Goal: Task Accomplishment & Management: Manage account settings

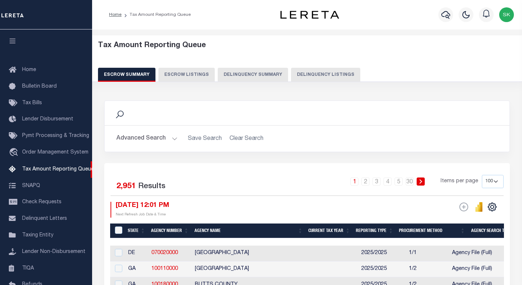
select select "100"
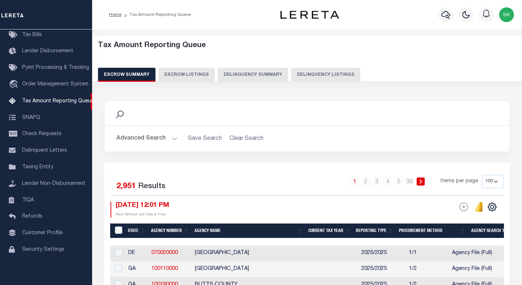
click at [324, 75] on button "Delinquency Listings" at bounding box center [325, 75] width 69 height 14
select select
select select "100"
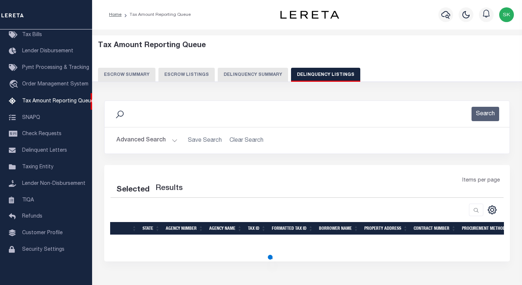
select select "100"
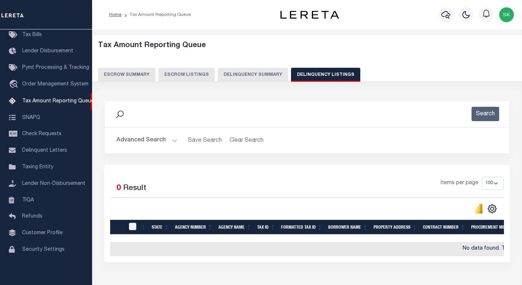
click at [129, 141] on button "Advanced Search" at bounding box center [146, 140] width 61 height 14
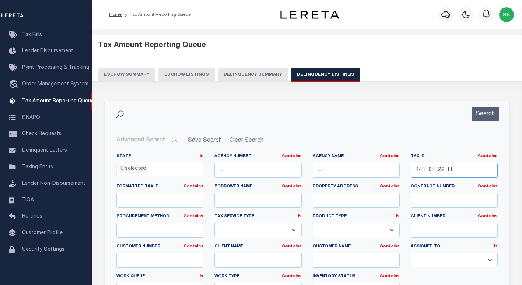
click at [437, 170] on input "441_84_22_H" at bounding box center [453, 170] width 87 height 15
paste input "01 021 046 45"
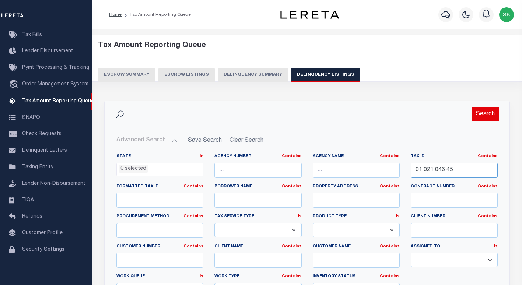
type input "01 021 046 45"
click at [484, 116] on button "Search" at bounding box center [485, 114] width 28 height 14
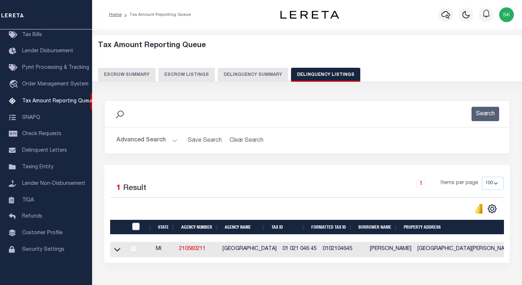
click at [116, 252] on icon at bounding box center [117, 250] width 6 height 4
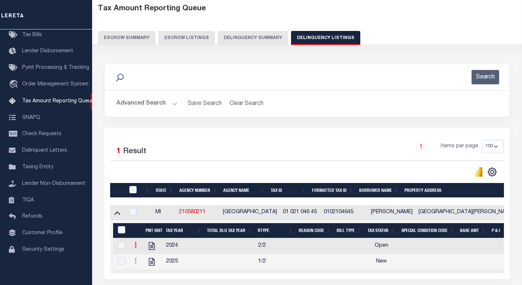
click at [135, 248] on icon at bounding box center [135, 245] width 2 height 6
click at [144, 258] on img "" at bounding box center [144, 256] width 7 height 7
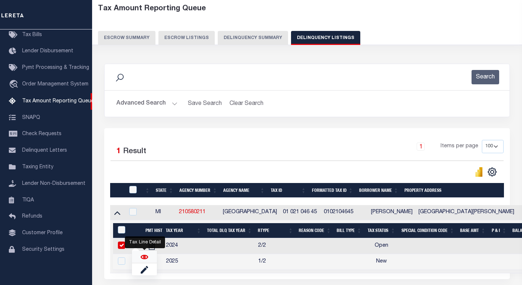
checkbox input "true"
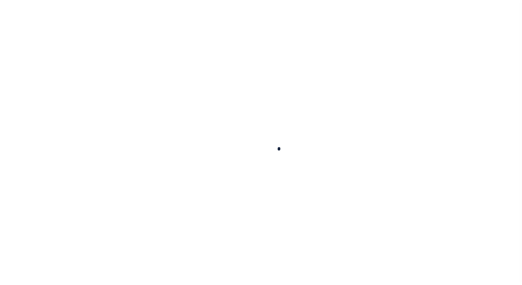
checkbox input "false"
type input "[DATE]"
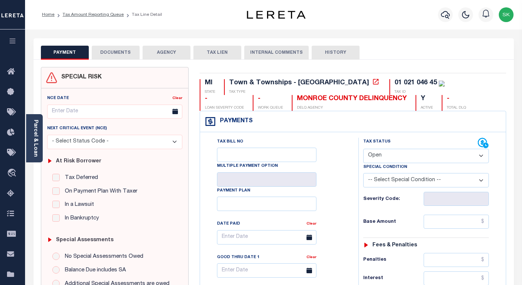
drag, startPoint x: 339, startPoint y: 151, endPoint x: 318, endPoint y: 101, distance: 53.9
click at [339, 151] on div "Tax Bill No Multiple Payment Option Payment Plan Clear" at bounding box center [277, 241] width 140 height 206
click at [372, 83] on icon at bounding box center [375, 81] width 7 height 7
click at [27, 128] on div "Parcel & Loan" at bounding box center [34, 138] width 17 height 48
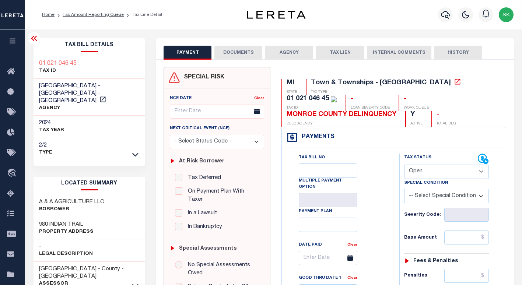
click at [74, 221] on h3 "980 INDIAN TRAIL" at bounding box center [66, 224] width 54 height 7
drag, startPoint x: 85, startPoint y: 217, endPoint x: 37, endPoint y: 215, distance: 48.6
click at [37, 217] on div "980 INDIAN TRAIL Property Address" at bounding box center [89, 228] width 112 height 22
copy h3 "980 INDIAN TRAIL"
click at [373, 168] on div "Tax Bill No Multiple Payment Option Payment Plan Clear" at bounding box center [338, 258] width 99 height 211
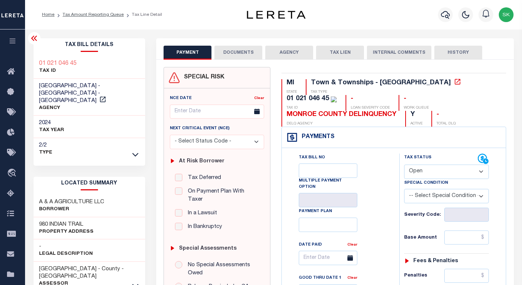
click at [427, 170] on select "- Select Status Code - Open Due/Unpaid Paid Incomplete No Tax Due Internal Refu…" at bounding box center [446, 172] width 85 height 14
select select "PYD"
click at [404, 165] on select "- Select Status Code - Open Due/Unpaid Paid Incomplete No Tax Due Internal Refu…" at bounding box center [446, 172] width 85 height 14
type input "[DATE]"
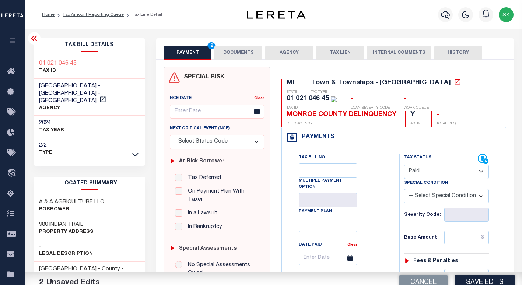
click at [398, 208] on div "Severity Code:" at bounding box center [446, 212] width 96 height 18
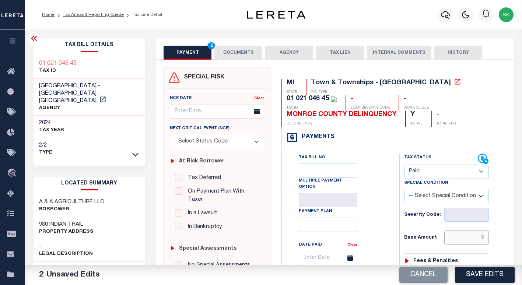
click at [454, 242] on input "text" at bounding box center [466, 237] width 45 height 14
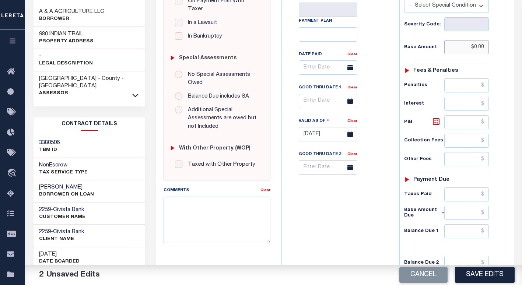
scroll to position [293, 0]
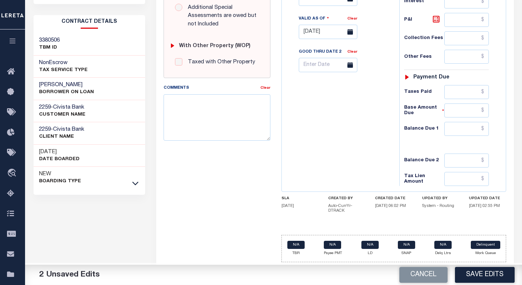
type input "$0.00"
click at [453, 125] on input "text" at bounding box center [466, 129] width 45 height 14
type input "$0.00"
drag, startPoint x: 352, startPoint y: 130, endPoint x: 412, endPoint y: 196, distance: 89.6
click at [352, 131] on div "Tax Bill No Multiple Payment Option Payment Plan Clear" at bounding box center [338, 23] width 110 height 325
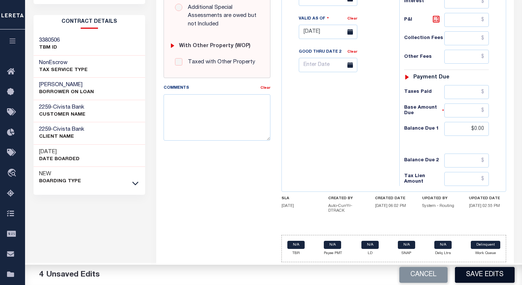
click at [482, 276] on button "Save Edits" at bounding box center [485, 275] width 60 height 16
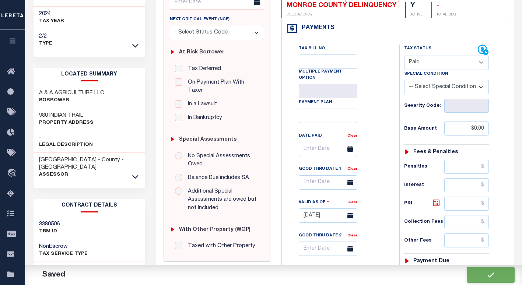
scroll to position [0, 0]
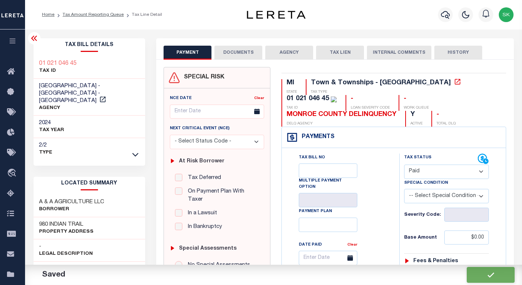
checkbox input "false"
type input "$0"
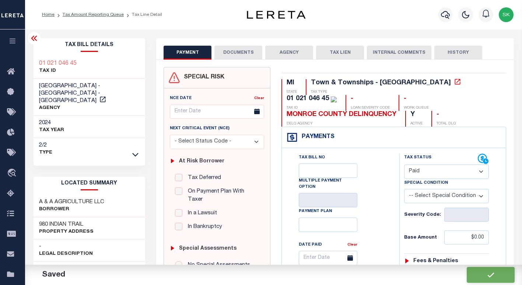
type input "$0"
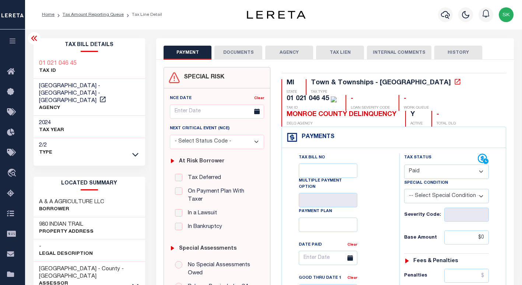
click at [236, 49] on button "DOCUMENTS" at bounding box center [238, 53] width 48 height 14
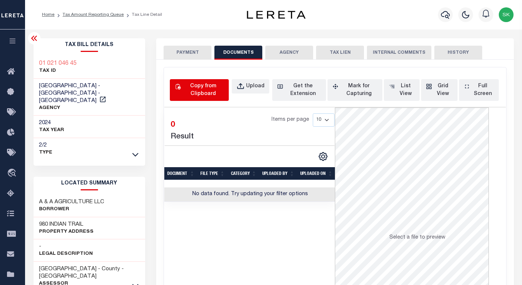
click at [205, 93] on div "Copy from Clipboard" at bounding box center [203, 89] width 42 height 15
select select "POP"
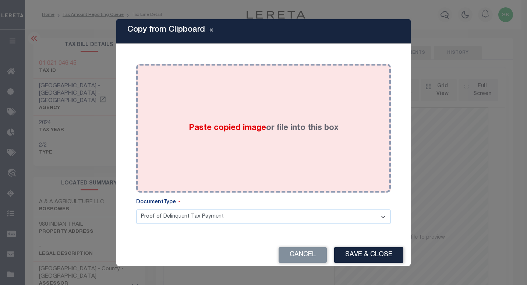
click at [278, 155] on div "Paste copied image or file into this box" at bounding box center [264, 128] width 244 height 118
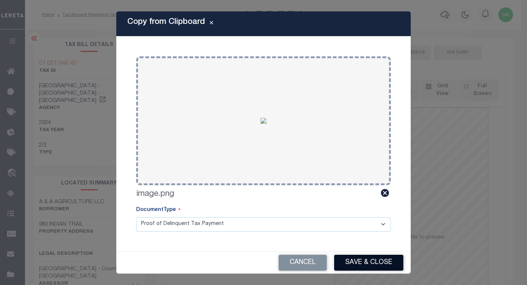
click at [363, 264] on button "Save & Close" at bounding box center [368, 263] width 69 height 16
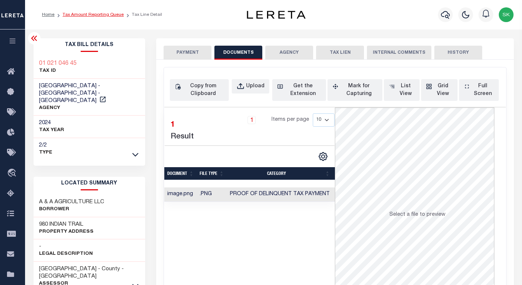
click at [99, 15] on link "Tax Amount Reporting Queue" at bounding box center [93, 15] width 61 height 4
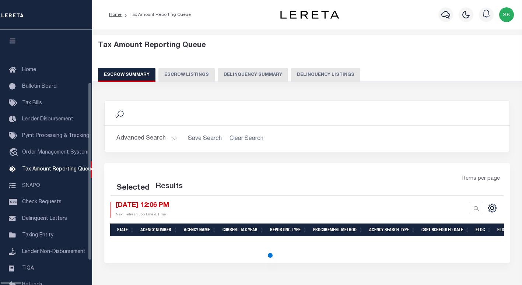
click at [297, 73] on button "Delinquency Listings" at bounding box center [325, 75] width 69 height 14
select select "100"
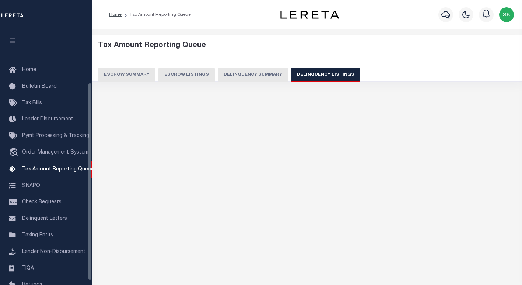
scroll to position [68, 0]
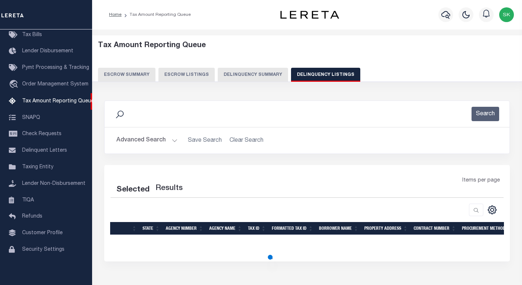
select select "100"
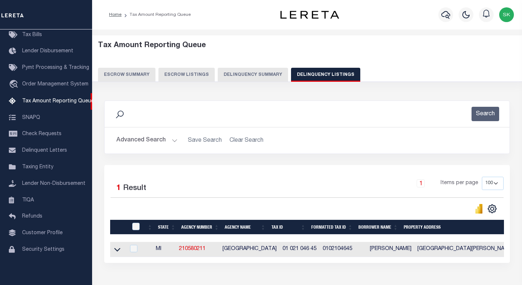
click at [116, 252] on icon at bounding box center [117, 250] width 6 height 8
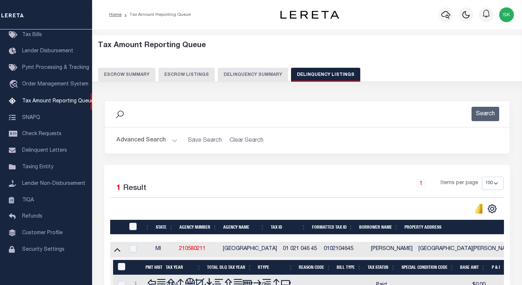
scroll to position [50, 0]
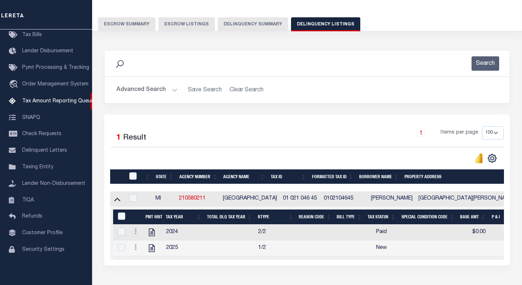
click at [135, 249] on icon at bounding box center [135, 247] width 2 height 6
click at [146, 260] on img "" at bounding box center [144, 258] width 7 height 7
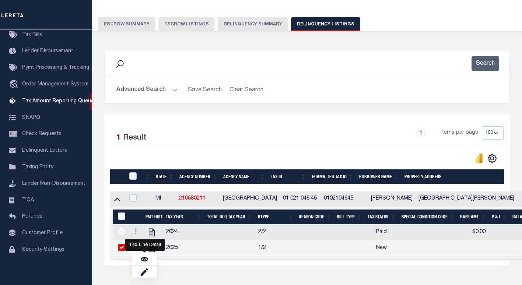
checkbox input "true"
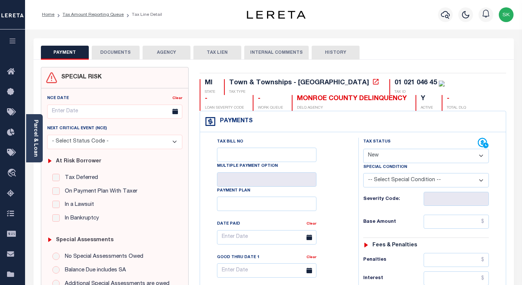
click at [392, 157] on select "- Select Status Code - Open Due/Unpaid Paid Incomplete No Tax Due Internal Refu…" at bounding box center [426, 156] width 126 height 14
select select "PYD"
click at [363, 149] on select "- Select Status Code - Open Due/Unpaid Paid Incomplete No Tax Due Internal Refu…" at bounding box center [426, 156] width 126 height 14
type input "[DATE]"
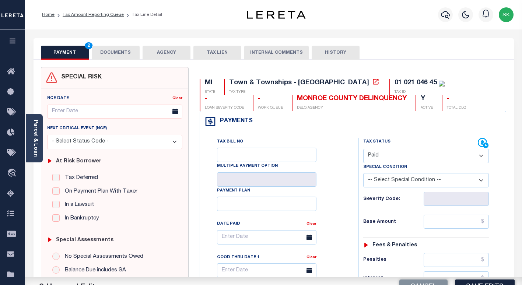
drag, startPoint x: 345, startPoint y: 197, endPoint x: 360, endPoint y: 205, distance: 17.1
click at [347, 198] on div "Tax Bill No Multiple Payment Option Payment Plan Clear" at bounding box center [277, 241] width 140 height 206
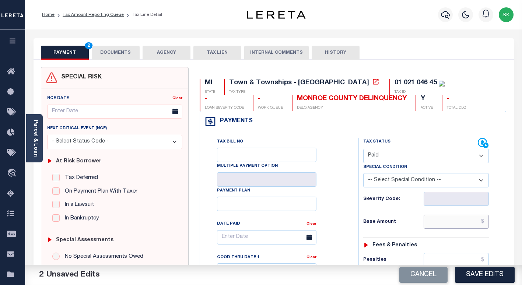
click at [426, 221] on input "text" at bounding box center [455, 222] width 65 height 14
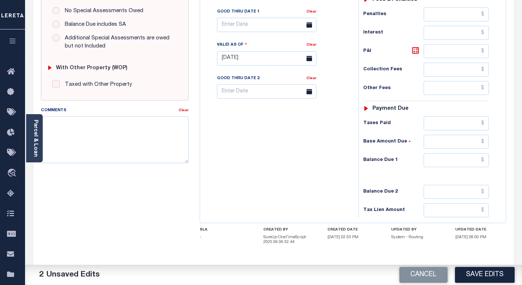
scroll to position [278, 0]
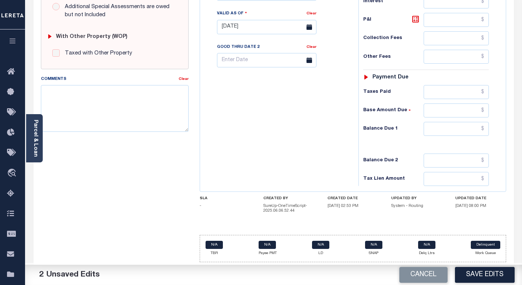
type input "$0.00"
click at [443, 132] on input "text" at bounding box center [455, 129] width 65 height 14
type input "$0.00"
click at [332, 137] on div "Tax Bill No Multiple Payment Option Payment Plan Clear" at bounding box center [277, 23] width 151 height 325
click at [474, 269] on button "Save Edits" at bounding box center [485, 275] width 60 height 16
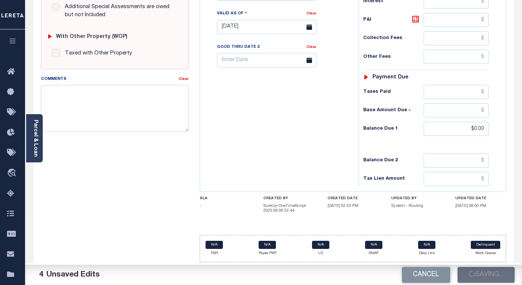
scroll to position [0, 0]
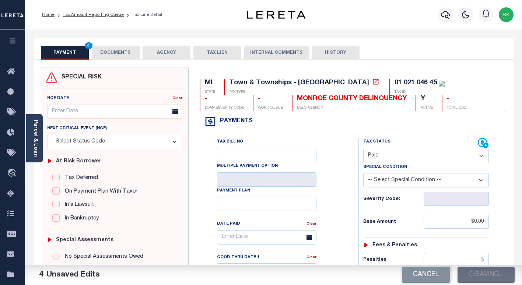
checkbox input "false"
type input "$0"
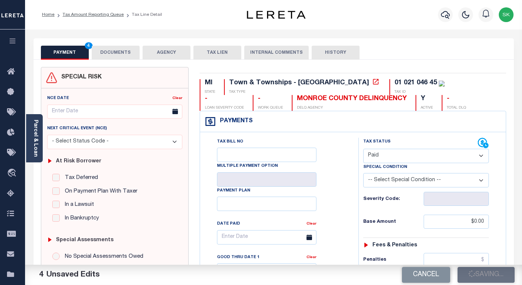
type input "$0"
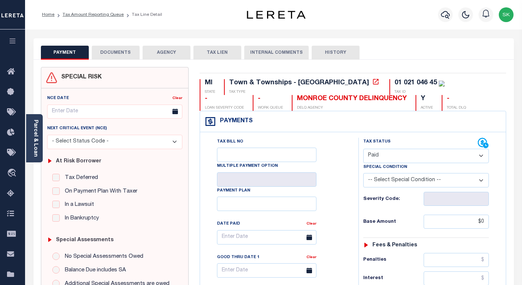
click at [126, 53] on button "DOCUMENTS" at bounding box center [116, 53] width 48 height 14
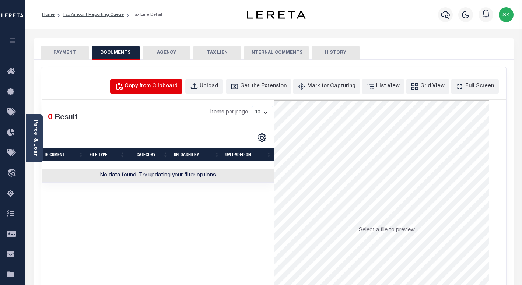
click at [177, 88] on div "Copy from Clipboard" at bounding box center [150, 86] width 53 height 8
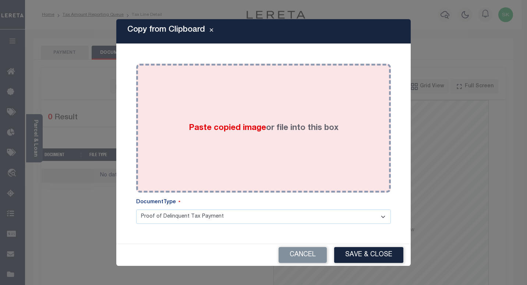
click at [266, 142] on div "Paste copied image or file into this box" at bounding box center [264, 128] width 244 height 118
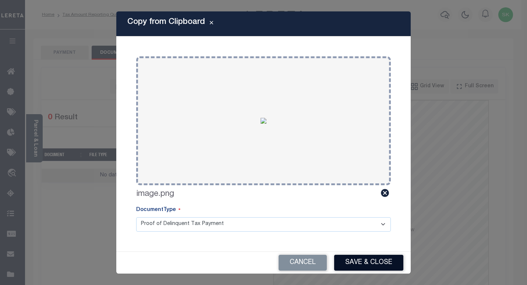
click at [372, 255] on button "Save & Close" at bounding box center [368, 263] width 69 height 16
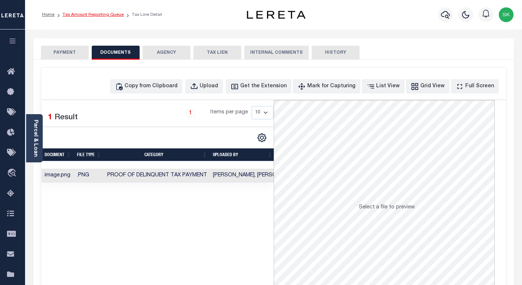
click at [89, 14] on link "Tax Amount Reporting Queue" at bounding box center [93, 15] width 61 height 4
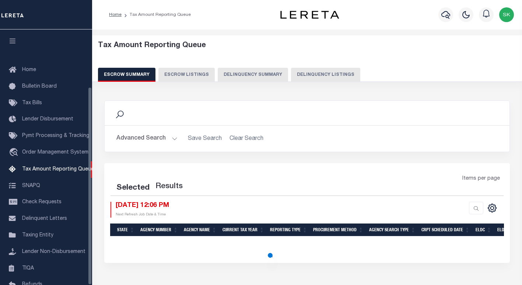
select select "100"
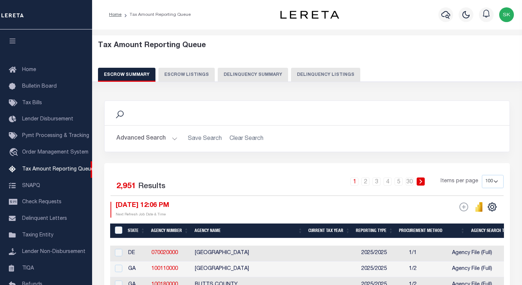
scroll to position [74, 0]
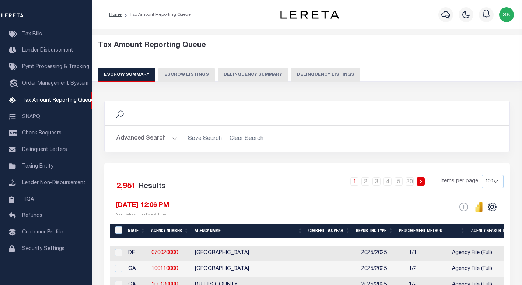
click at [299, 74] on button "Delinquency Listings" at bounding box center [325, 75] width 69 height 14
select select "100"
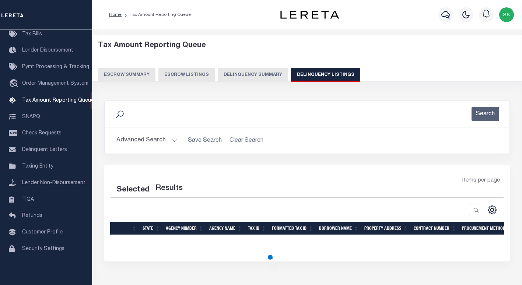
select select "100"
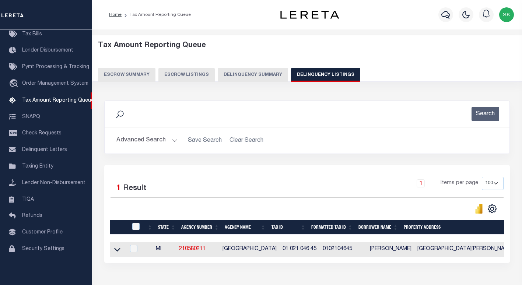
click at [117, 251] on icon at bounding box center [117, 250] width 6 height 8
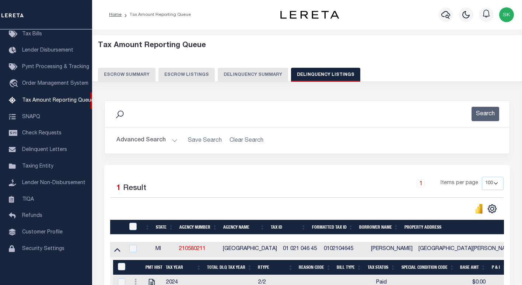
scroll to position [104, 0]
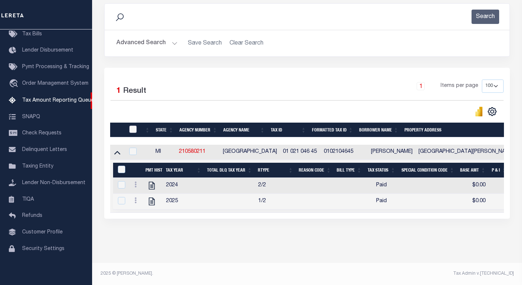
click at [133, 126] on input "checkbox" at bounding box center [132, 129] width 7 height 7
checkbox input "true"
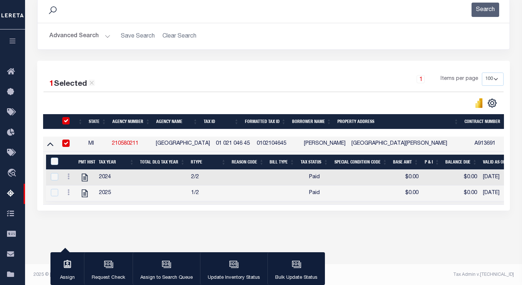
scroll to position [103, 0]
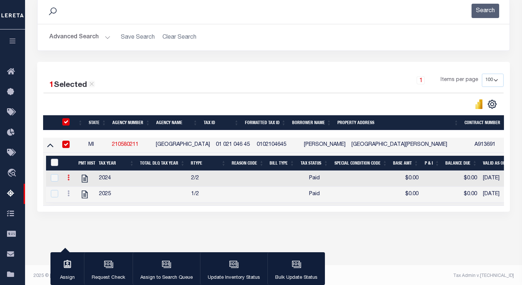
click at [52, 166] on input "&nbsp;" at bounding box center [54, 162] width 7 height 7
checkbox input "true"
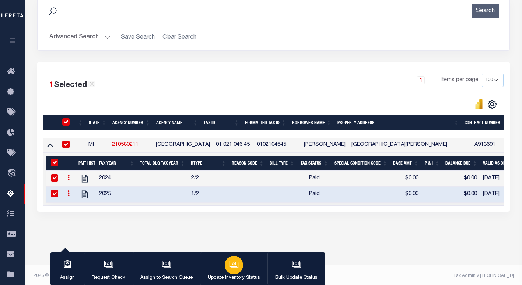
click at [218, 263] on button "Update Inventory Status" at bounding box center [233, 268] width 67 height 33
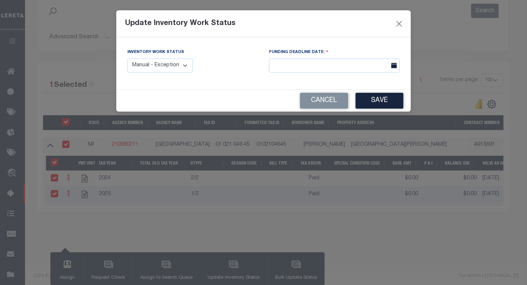
click at [151, 69] on select "Manual - Exception Pended - Awaiting Search Late Add Exception Completed" at bounding box center [160, 66] width 66 height 14
select select "4"
click at [127, 59] on select "Manual - Exception Pended - Awaiting Search Late Add Exception Completed" at bounding box center [160, 66] width 66 height 14
click at [374, 102] on button "Save" at bounding box center [380, 101] width 48 height 16
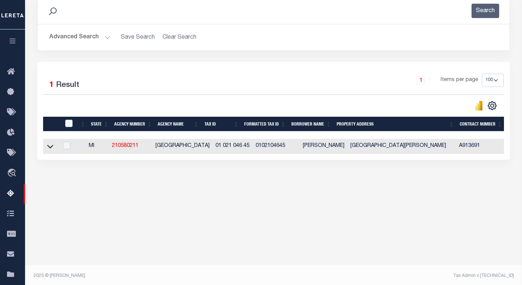
click at [300, 13] on div "Search" at bounding box center [273, 11] width 460 height 14
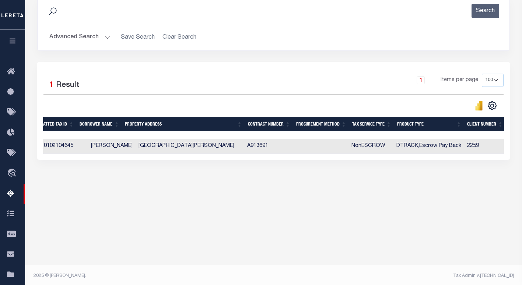
scroll to position [0, 0]
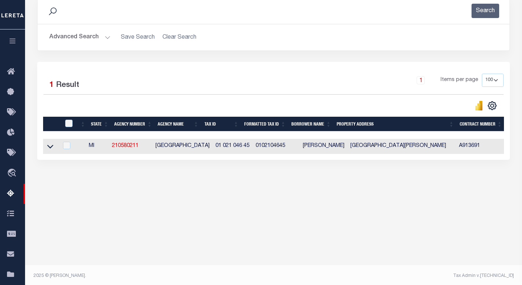
click at [68, 39] on button "Advanced Search" at bounding box center [79, 37] width 61 height 14
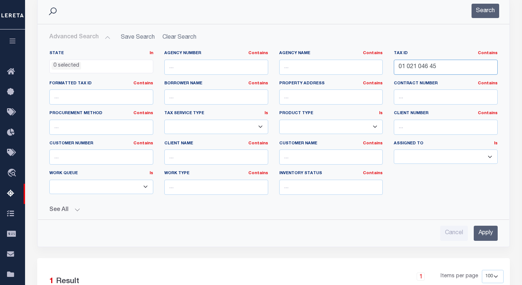
click at [413, 67] on input "01 021 046 45" at bounding box center [445, 67] width 104 height 15
paste input "32-51-820-003-00"
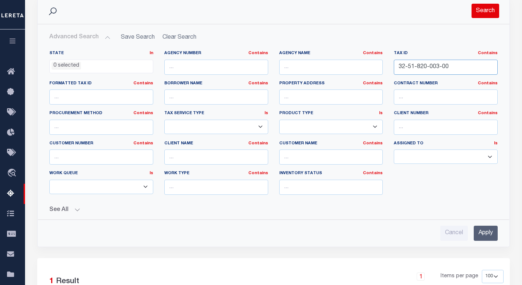
type input "32-51-820-003-00"
click at [485, 4] on button "Search" at bounding box center [485, 11] width 28 height 14
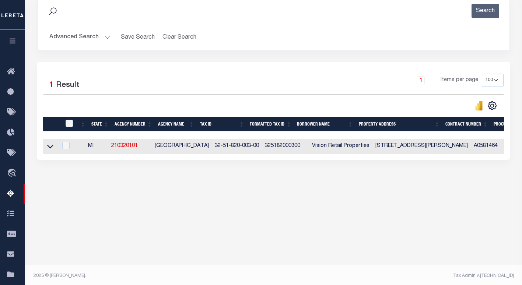
click at [51, 148] on icon at bounding box center [50, 147] width 6 height 4
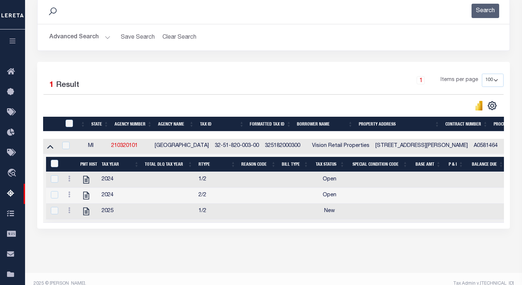
scroll to position [105, 0]
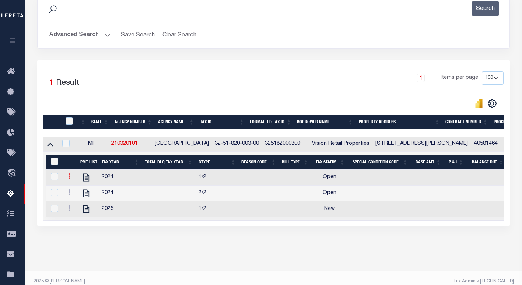
click at [69, 179] on icon at bounding box center [69, 176] width 2 height 6
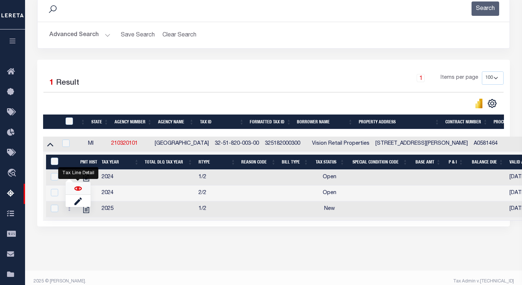
click at [74, 190] on img "" at bounding box center [77, 188] width 7 height 7
checkbox input "false"
checkbox input "true"
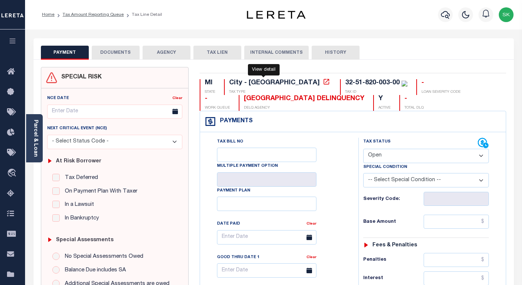
click at [322, 84] on icon at bounding box center [325, 81] width 7 height 7
drag, startPoint x: 254, startPoint y: 99, endPoint x: 204, endPoint y: 99, distance: 49.3
click at [244, 99] on div "HURON COUNTY DELINQUENCY" at bounding box center [304, 99] width 120 height 8
click at [256, 96] on div "HURON COUNTY DELINQUENCY" at bounding box center [304, 99] width 120 height 8
drag, startPoint x: 259, startPoint y: 98, endPoint x: 204, endPoint y: 99, distance: 55.2
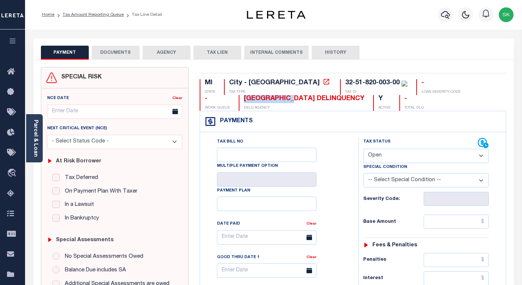
click at [239, 99] on div "HURON COUNTY DELINQUENCY DELQ AGENCY" at bounding box center [302, 103] width 126 height 16
copy div "[GEOGRAPHIC_DATA]"
click at [397, 154] on select "- Select Status Code - Open Due/Unpaid Paid Incomplete No Tax Due Internal Refu…" at bounding box center [426, 156] width 126 height 14
select select "PYD"
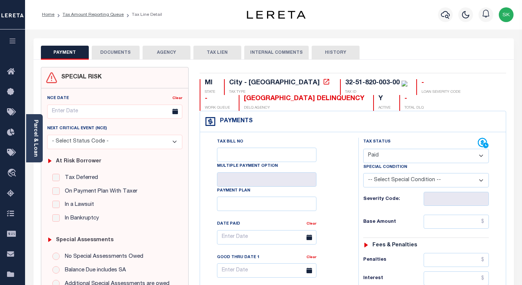
click at [363, 149] on select "- Select Status Code - Open Due/Unpaid Paid Incomplete No Tax Due Internal Refu…" at bounding box center [426, 156] width 126 height 14
type input "[DATE]"
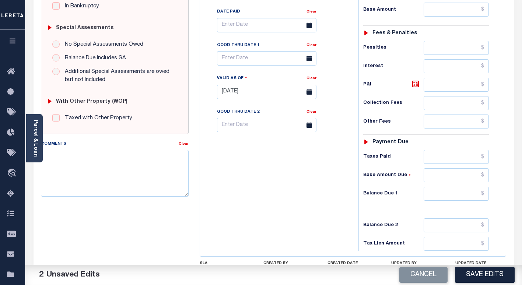
scroll to position [184, 0]
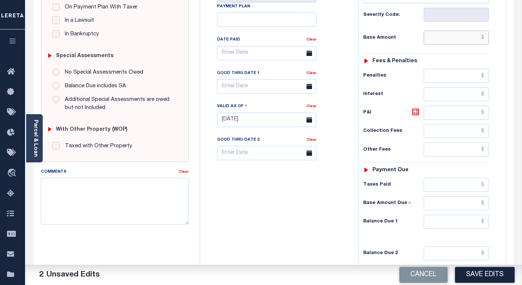
click at [443, 41] on input "text" at bounding box center [455, 38] width 65 height 14
type input "$0.00"
click at [231, 201] on div "Tax Bill No Multiple Payment Option Payment Plan Clear" at bounding box center [277, 116] width 151 height 325
click at [144, 190] on textarea "Comments" at bounding box center [115, 201] width 148 height 46
click at [88, 184] on textarea "Spoke to TC - Kim" at bounding box center [115, 201] width 148 height 46
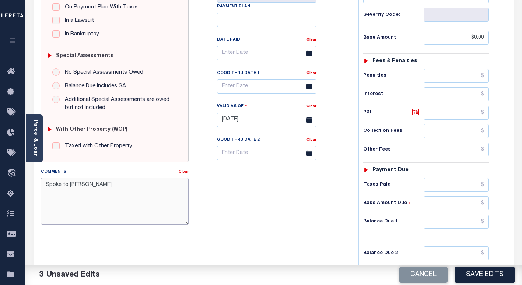
drag, startPoint x: 98, startPoint y: 184, endPoint x: 28, endPoint y: 183, distance: 69.9
click at [28, 183] on div "PAYMENT 3 DOCUMENTS AGENCY DELINQUENT PAYEE" at bounding box center [273, 113] width 491 height 518
type textarea "Spoke to TC - Kim"
drag, startPoint x: 356, startPoint y: 210, endPoint x: 360, endPoint y: 215, distance: 6.6
click at [356, 211] on div "Tax Status Status" at bounding box center [428, 116] width 151 height 325
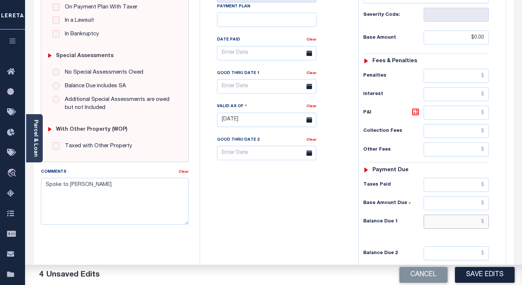
click at [456, 219] on input "text" at bounding box center [455, 222] width 65 height 14
type input "$0.00"
click at [476, 273] on button "Save Edits" at bounding box center [485, 275] width 60 height 16
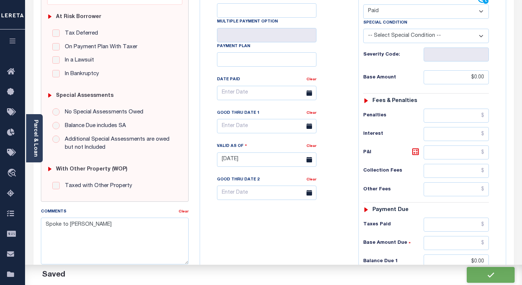
checkbox input "false"
type input "$0"
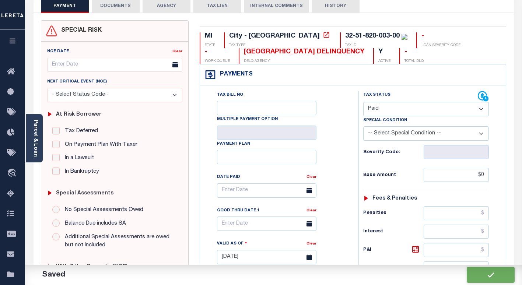
scroll to position [0, 0]
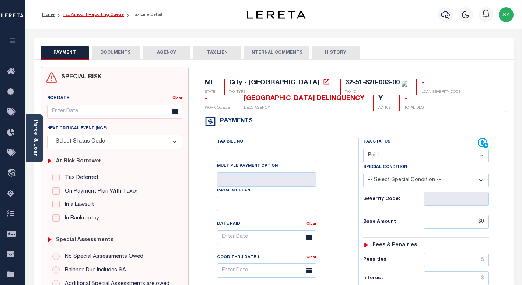
click at [97, 15] on link "Tax Amount Reporting Queue" at bounding box center [93, 15] width 61 height 4
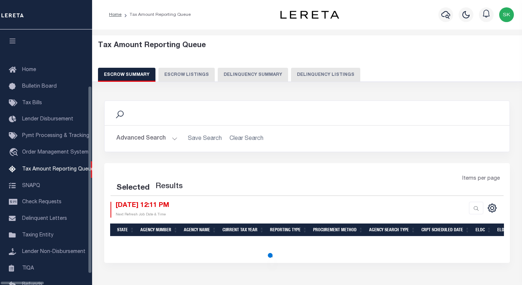
click at [303, 75] on button "Delinquency Listings" at bounding box center [325, 75] width 69 height 14
select select "100"
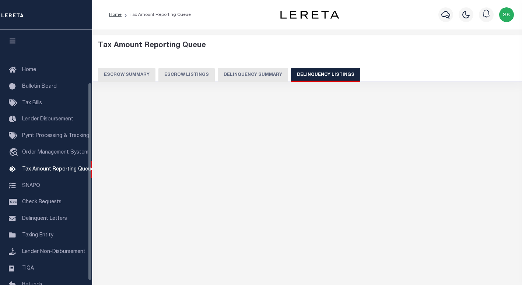
scroll to position [68, 0]
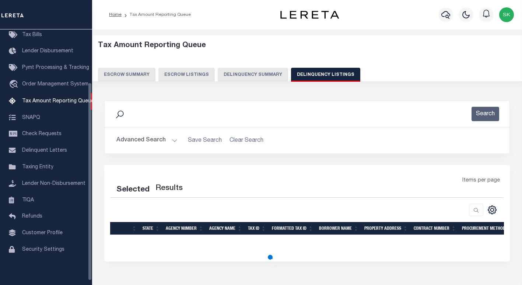
select select "100"
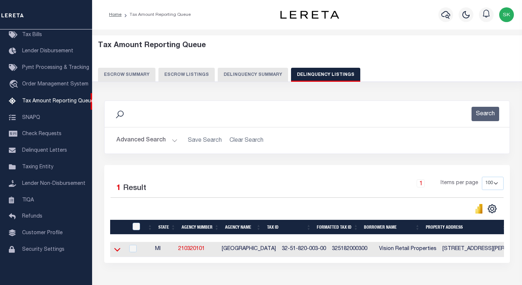
click at [116, 251] on icon at bounding box center [117, 250] width 6 height 4
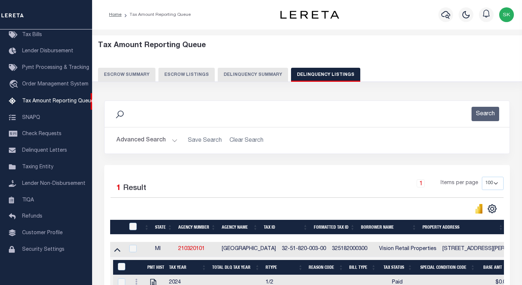
scroll to position [87, 0]
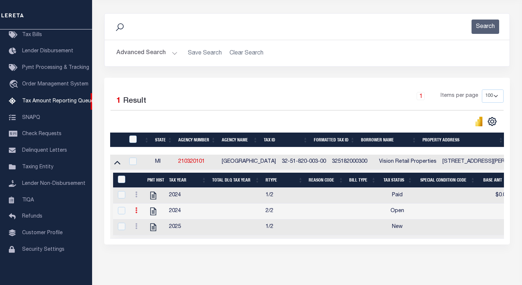
click at [135, 213] on icon at bounding box center [136, 210] width 2 height 6
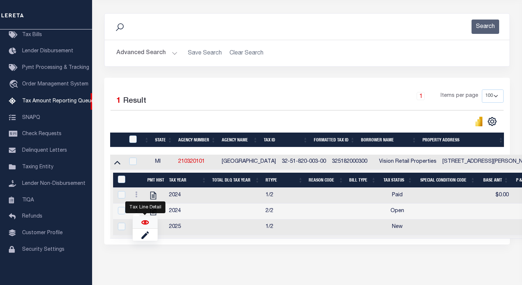
click at [145, 225] on img "" at bounding box center [144, 222] width 7 height 7
checkbox input "true"
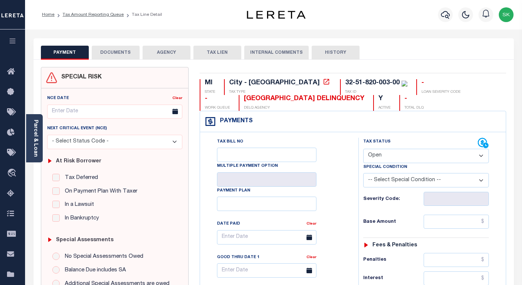
click at [391, 153] on select "- Select Status Code - Open Due/Unpaid Paid Incomplete No Tax Due Internal Refu…" at bounding box center [426, 156] width 126 height 14
select select "PYD"
click at [363, 149] on select "- Select Status Code - Open Due/Unpaid Paid Incomplete No Tax Due Internal Refu…" at bounding box center [426, 156] width 126 height 14
type input "[DATE]"
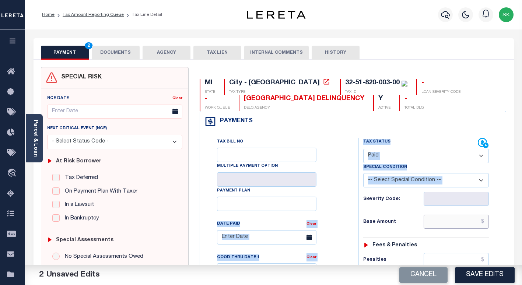
click at [434, 217] on input "text" at bounding box center [455, 222] width 65 height 14
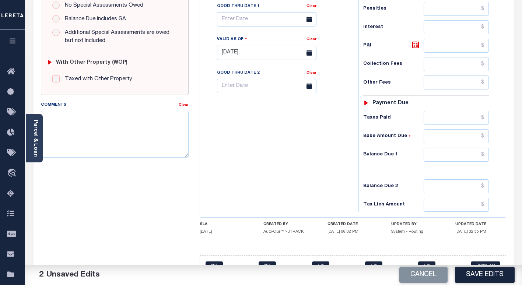
scroll to position [258, 0]
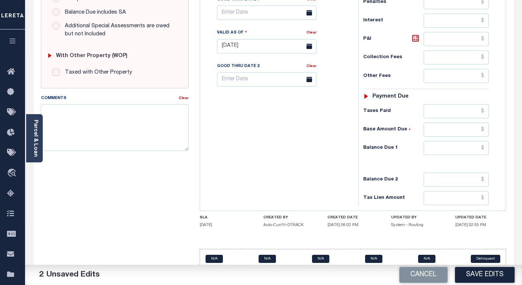
type input "$0.00"
click at [448, 147] on input "text" at bounding box center [455, 148] width 65 height 14
type input "$0.00"
drag, startPoint x: 273, startPoint y: 155, endPoint x: 270, endPoint y: 153, distance: 4.2
click at [270, 153] on div "Tax Bill No Multiple Payment Option Payment Plan Clear" at bounding box center [277, 42] width 151 height 325
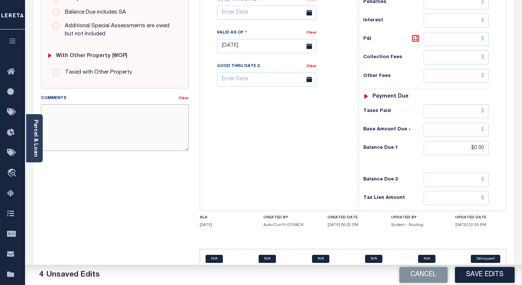
click at [157, 130] on textarea "Comments" at bounding box center [115, 127] width 148 height 46
paste textarea "Spoke to TC - Kim"
type textarea "Spoke to TC - Kim"
click at [279, 152] on div "Tax Bill No Multiple Payment Option Payment Plan Clear" at bounding box center [277, 42] width 151 height 325
click at [482, 273] on button "Save Edits" at bounding box center [485, 275] width 60 height 16
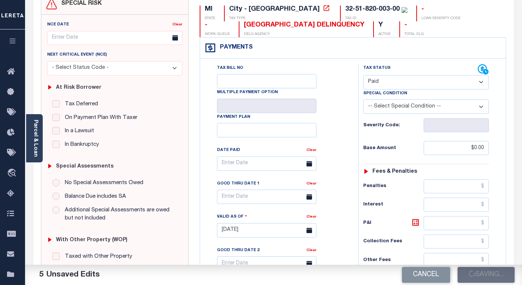
checkbox input "false"
type input "$0"
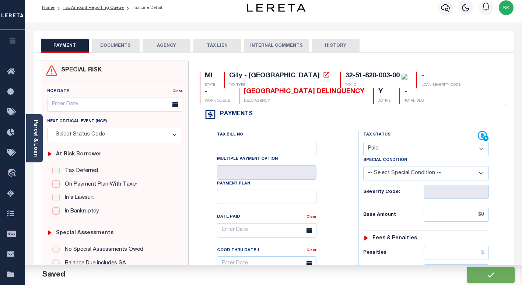
scroll to position [0, 0]
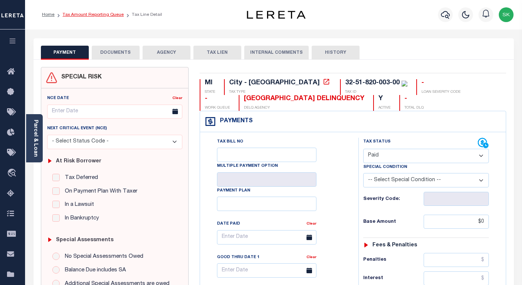
click at [104, 15] on link "Tax Amount Reporting Queue" at bounding box center [93, 15] width 61 height 4
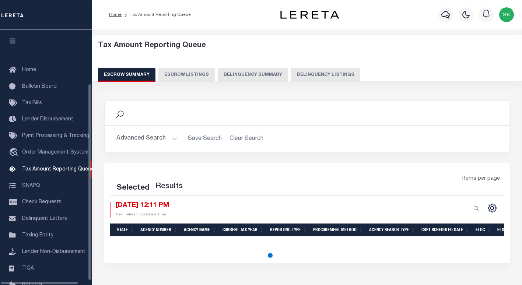
select select "100"
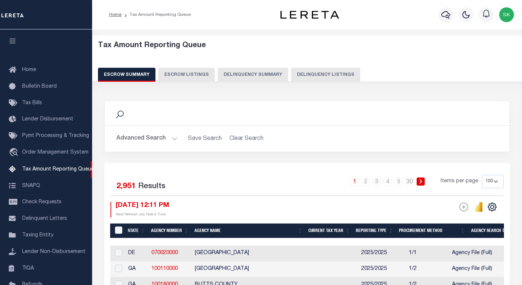
scroll to position [68, 0]
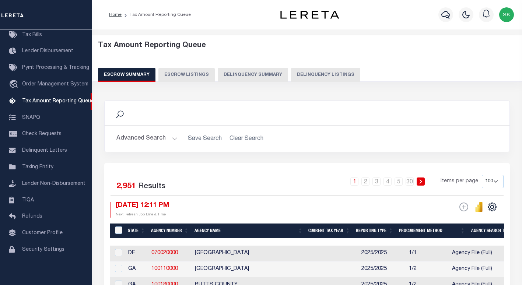
click at [339, 74] on button "Delinquency Listings" at bounding box center [325, 75] width 69 height 14
select select "100"
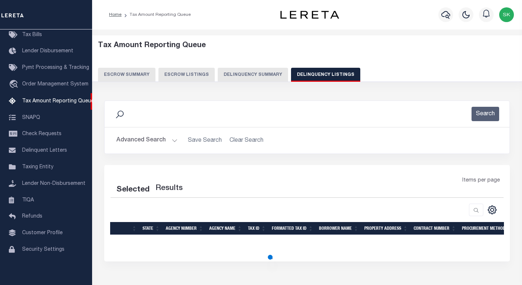
select select "100"
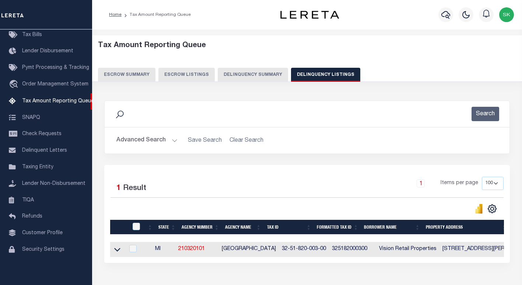
click at [116, 251] on icon at bounding box center [117, 250] width 6 height 4
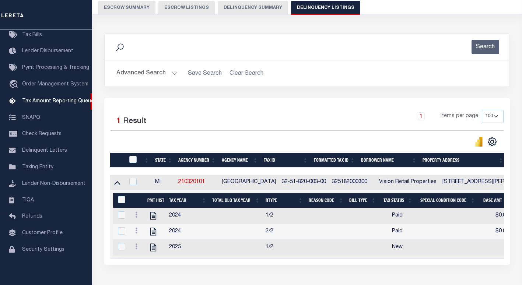
scroll to position [74, 0]
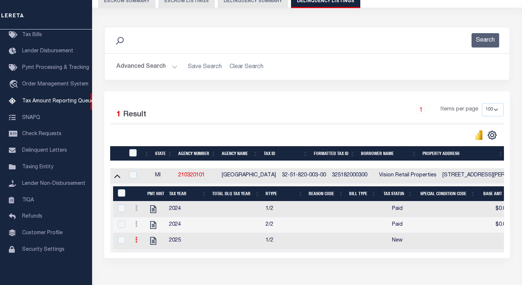
click at [135, 243] on icon at bounding box center [136, 240] width 2 height 6
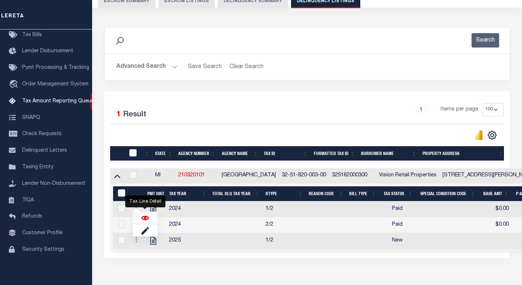
click at [146, 218] on img "" at bounding box center [144, 217] width 7 height 7
checkbox input "true"
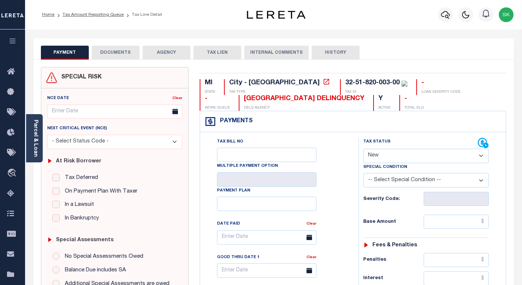
drag, startPoint x: 344, startPoint y: 167, endPoint x: 356, endPoint y: 163, distance: 12.9
click at [345, 167] on div "Tax Bill No Multiple Payment Option Payment Plan Clear" at bounding box center [277, 241] width 140 height 206
click at [385, 155] on select "- Select Status Code - Open Due/Unpaid Paid Incomplete No Tax Due Internal Refu…" at bounding box center [426, 156] width 126 height 14
select select "PYD"
click at [363, 149] on select "- Select Status Code - Open Due/Unpaid Paid Incomplete No Tax Due Internal Refu…" at bounding box center [426, 156] width 126 height 14
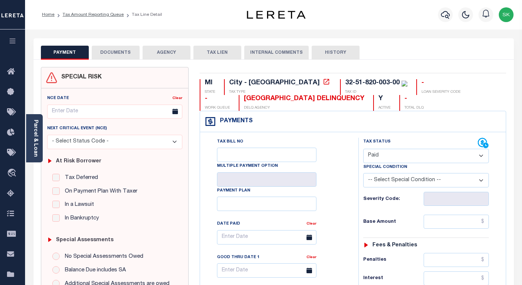
type input "[DATE]"
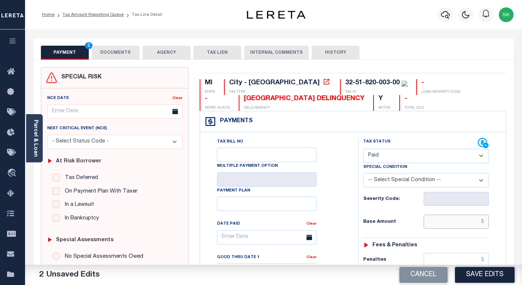
click at [432, 222] on input "text" at bounding box center [455, 222] width 65 height 14
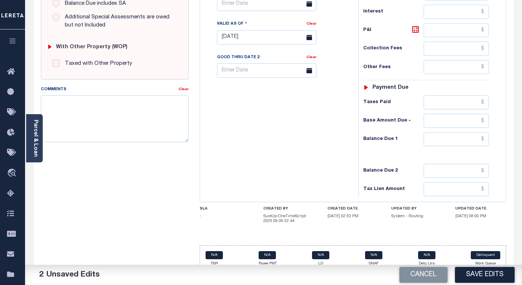
scroll to position [278, 0]
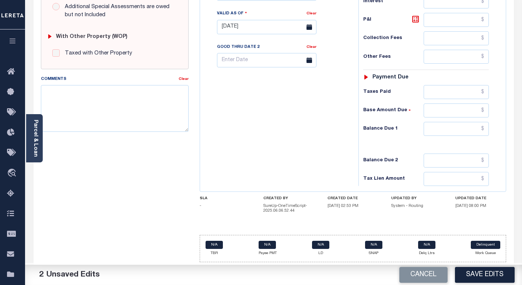
type input "$0.00"
click at [449, 132] on input "text" at bounding box center [455, 129] width 65 height 14
type input "$0.00"
click at [280, 105] on div "Tax Bill No Multiple Payment Option Payment Plan Clear" at bounding box center [277, 23] width 151 height 325
click at [130, 96] on textarea "Comments" at bounding box center [115, 108] width 148 height 46
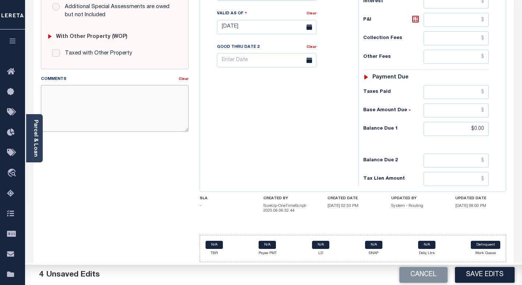
paste textarea "Spoke to TC - Kim"
type textarea "Spoke to TC - Kim"
click at [318, 144] on div "Tax Bill No Multiple Payment Option Payment Plan Clear" at bounding box center [277, 23] width 151 height 325
click at [464, 269] on button "Save Edits" at bounding box center [485, 275] width 60 height 16
checkbox input "false"
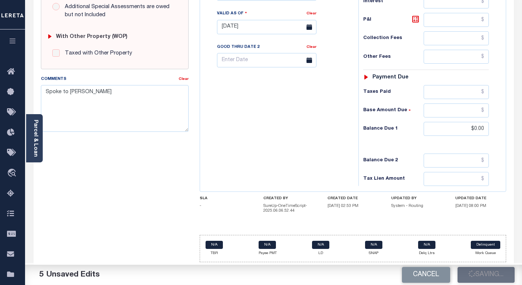
type input "$0"
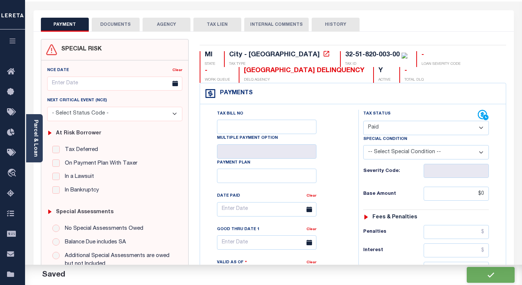
scroll to position [0, 0]
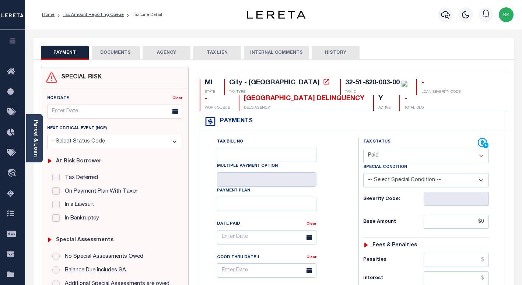
click at [104, 16] on link "Tax Amount Reporting Queue" at bounding box center [93, 15] width 61 height 4
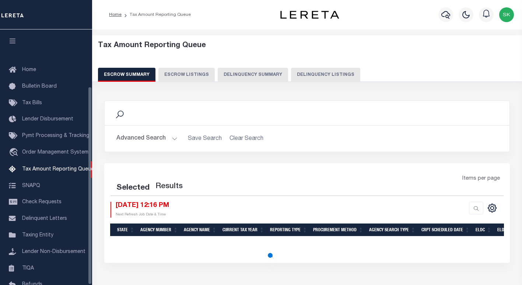
select select "100"
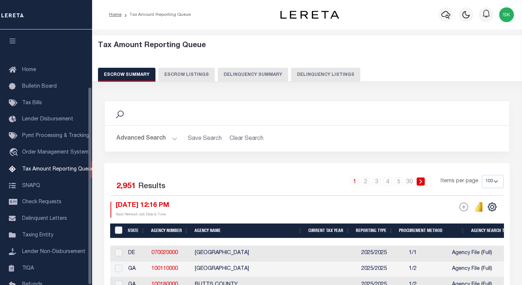
scroll to position [74, 0]
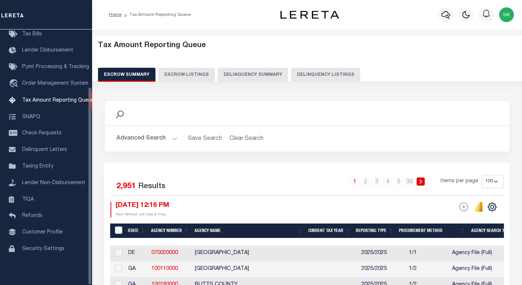
click at [338, 75] on button "Delinquency Listings" at bounding box center [325, 75] width 69 height 14
select select "100"
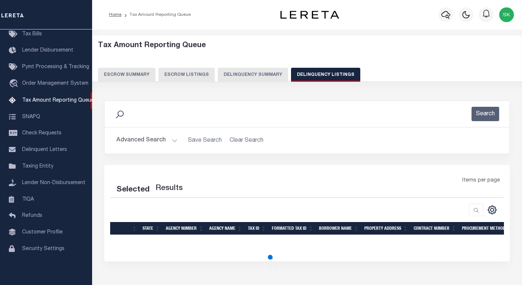
select select "100"
